Goal: Understand process/instructions

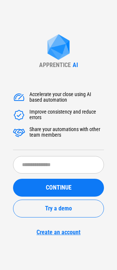
click at [100, 254] on div "APPRENTICE AI Accelerate your close using AI based automation Improve consisten…" at bounding box center [58, 135] width 117 height 270
